Goal: Task Accomplishment & Management: Manage account settings

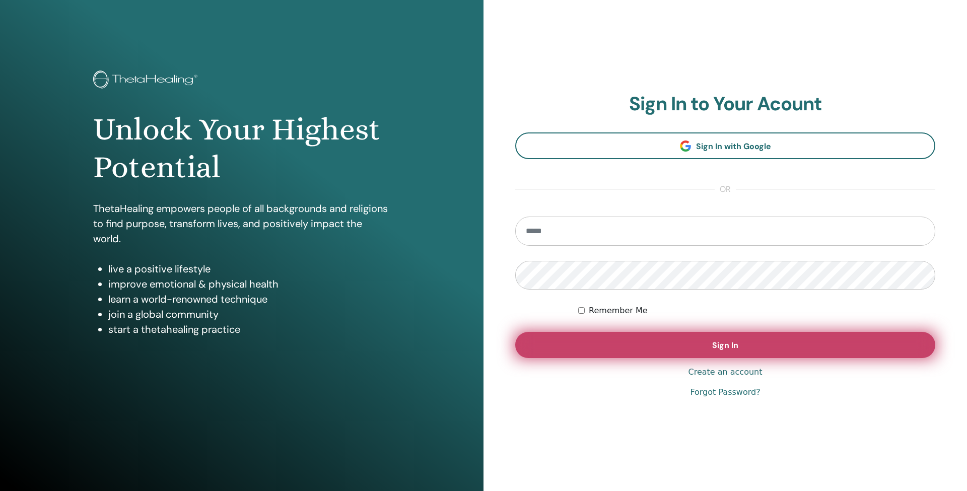
type input "**********"
click at [680, 341] on button "Sign In" at bounding box center [725, 345] width 420 height 26
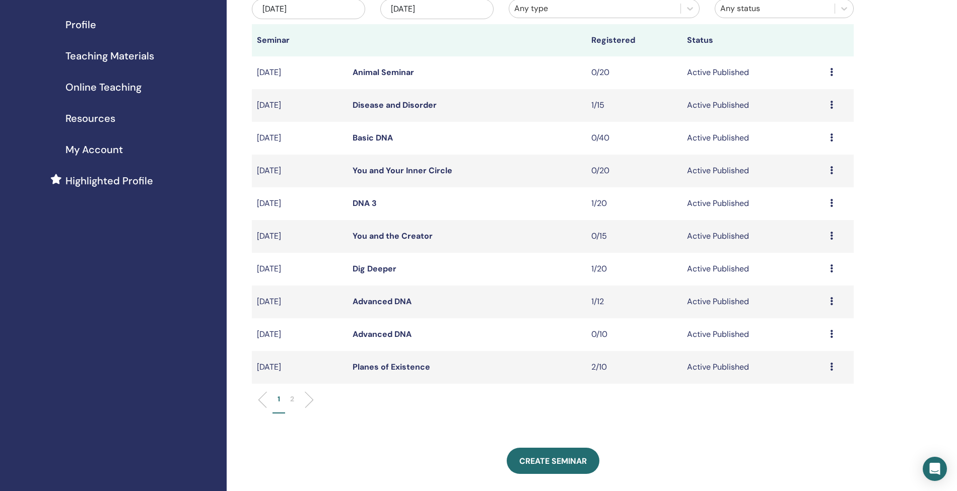
scroll to position [132, 0]
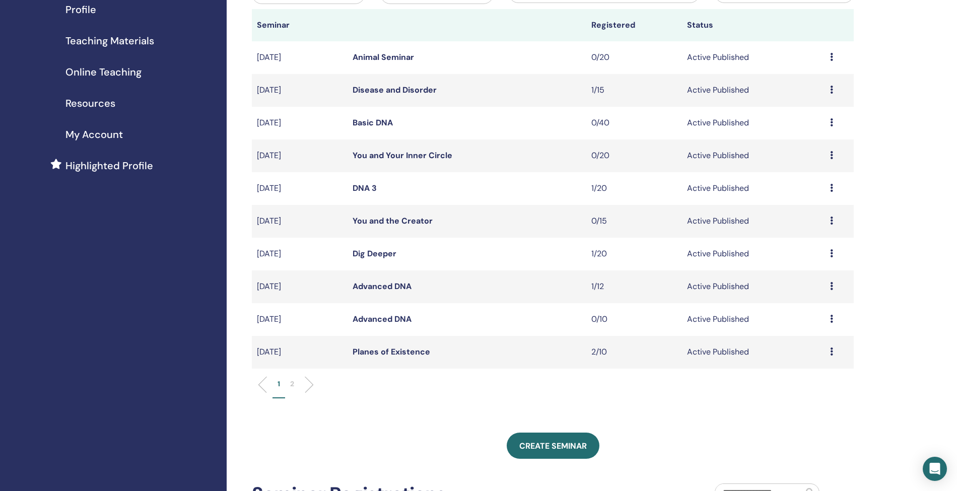
click at [371, 349] on link "Planes of Existence" at bounding box center [391, 351] width 78 height 11
